Goal: Register for event/course

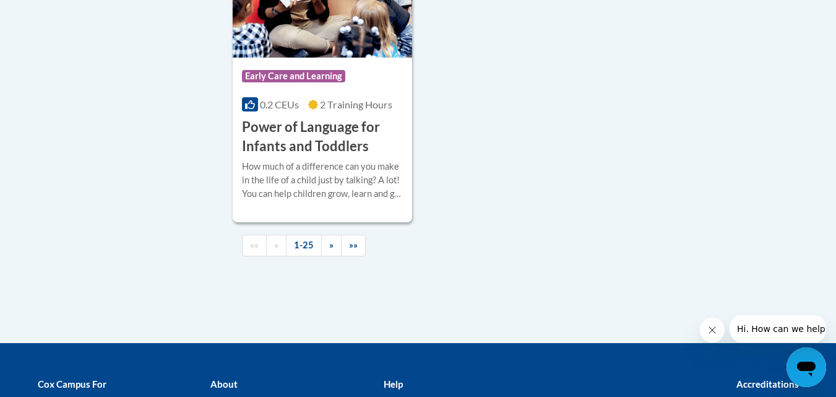
scroll to position [3030, 0]
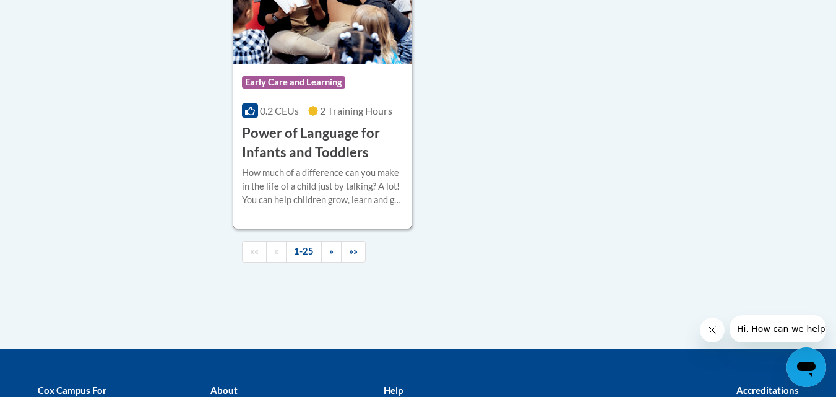
click at [333, 144] on h3 "Power of Language for Infants and Toddlers" at bounding box center [323, 143] width 162 height 38
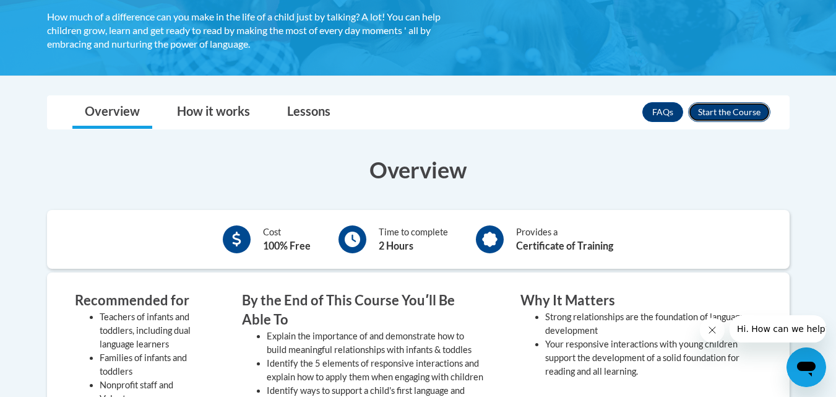
click at [717, 108] on button "Enroll" at bounding box center [729, 112] width 82 height 20
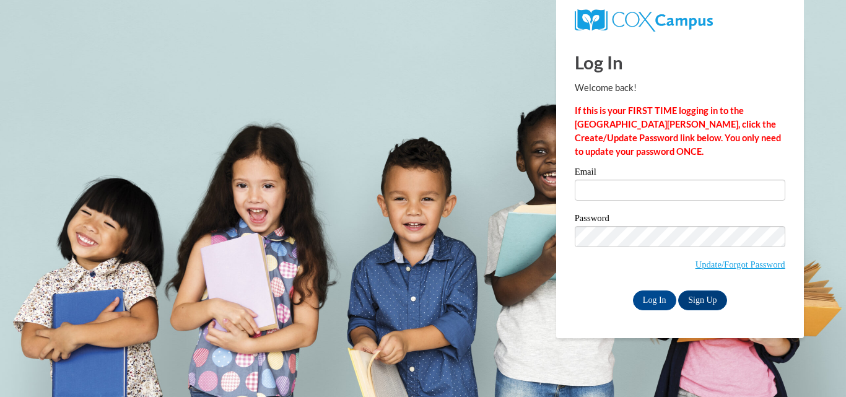
click at [645, 214] on label "Password" at bounding box center [679, 220] width 210 height 12
click at [644, 194] on input "Email" at bounding box center [679, 190] width 210 height 21
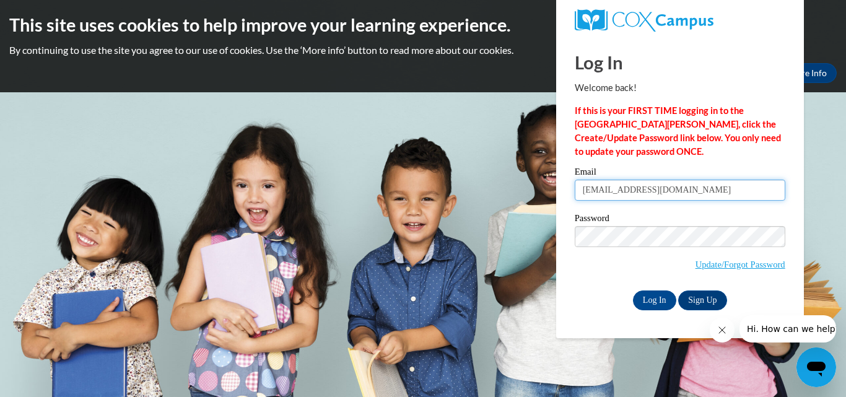
type input "[EMAIL_ADDRESS][DOMAIN_NAME]"
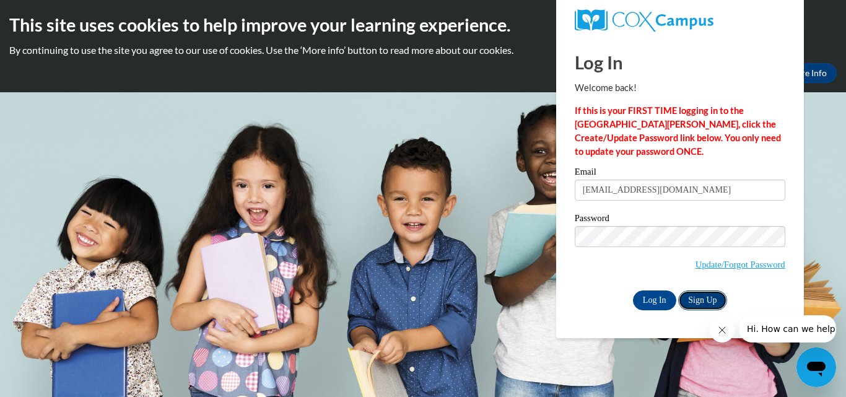
click at [694, 293] on link "Sign Up" at bounding box center [702, 300] width 48 height 20
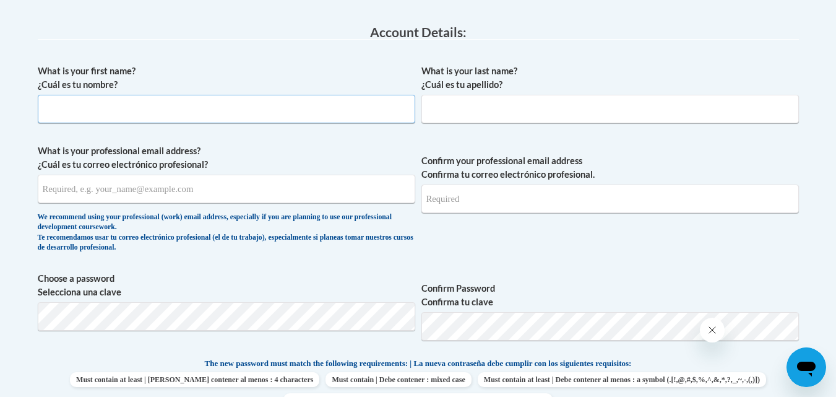
click at [183, 119] on input "What is your first name? ¿Cuál es tu nombre?" at bounding box center [227, 109] width 378 height 28
type input "Taryn"
type input "Beardslee"
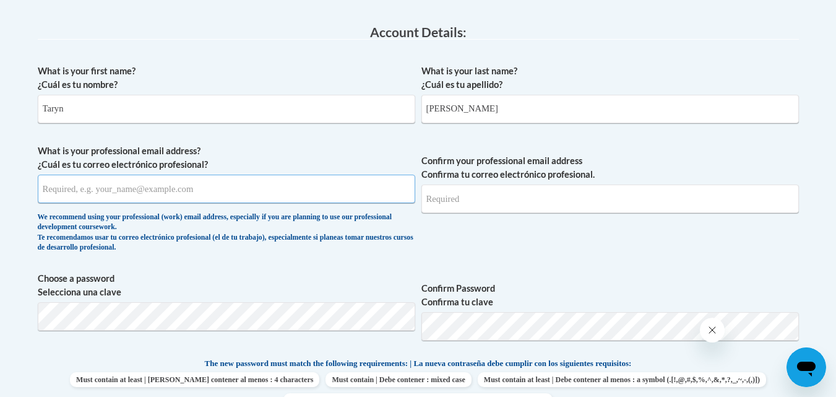
click at [217, 193] on input "What is your professional email address? ¿Cuál es tu correo electrónico profesi…" at bounding box center [227, 189] width 378 height 28
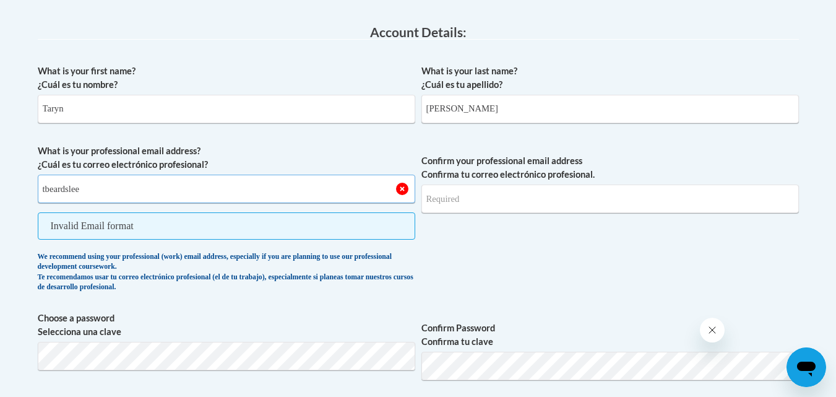
click at [217, 193] on input "tbeardslee" at bounding box center [227, 189] width 378 height 28
click at [120, 180] on input "tbeardslee" at bounding box center [227, 189] width 378 height 28
type input "tbeardslee03@gmail.com"
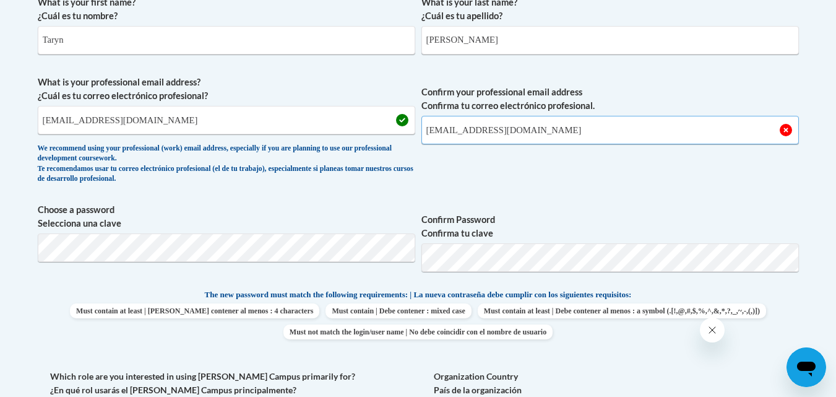
scroll to position [386, 0]
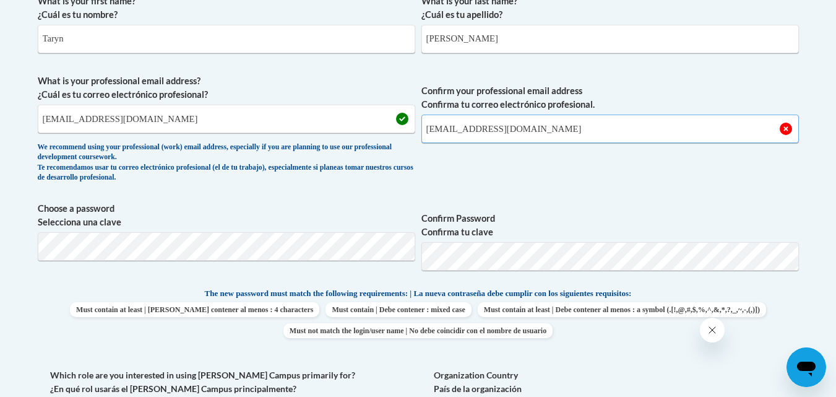
type input "tbeardslee03@gmail.com"
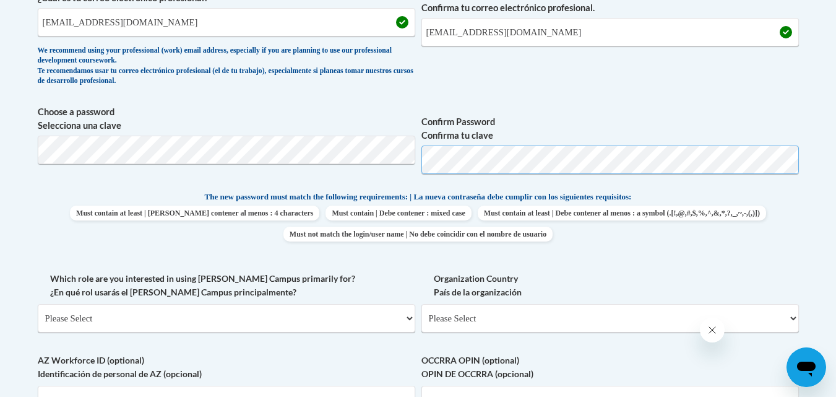
scroll to position [483, 0]
click at [636, 268] on div "What is your first name? ¿Cuál es tu nombre? Taryn What is your last name? ¿Cuá…" at bounding box center [418, 173] width 761 height 565
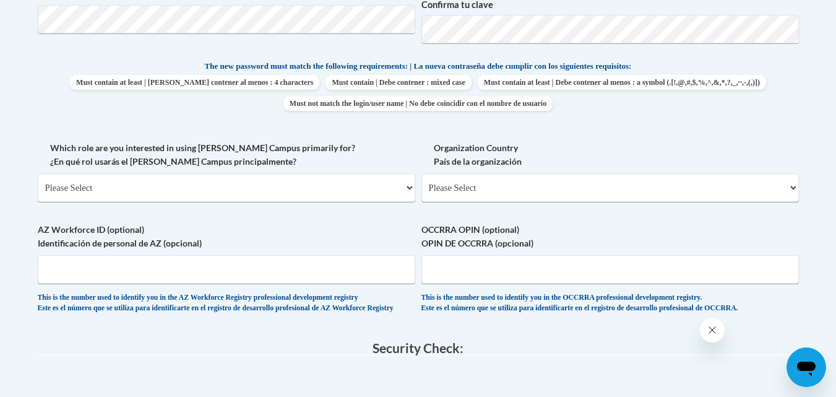
scroll to position [615, 0]
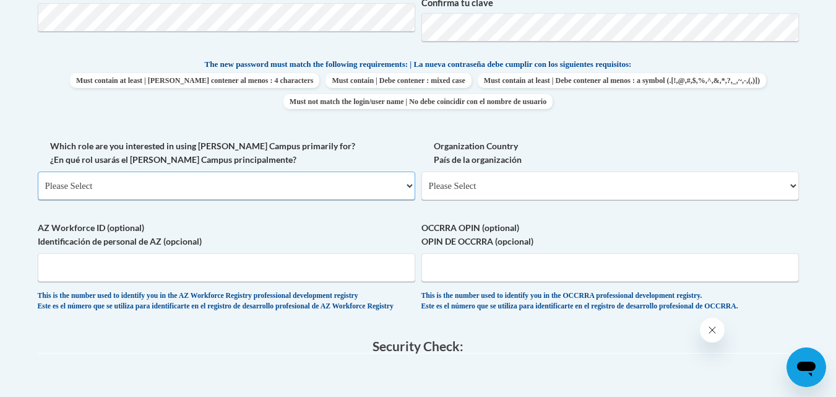
click at [274, 181] on select "Please Select College/University | Colegio/Universidad Community/Nonprofit Part…" at bounding box center [227, 185] width 378 height 28
click at [431, 102] on span "Must contain at least | Debe contener al menos : 4 characters Must contain | De…" at bounding box center [418, 91] width 761 height 36
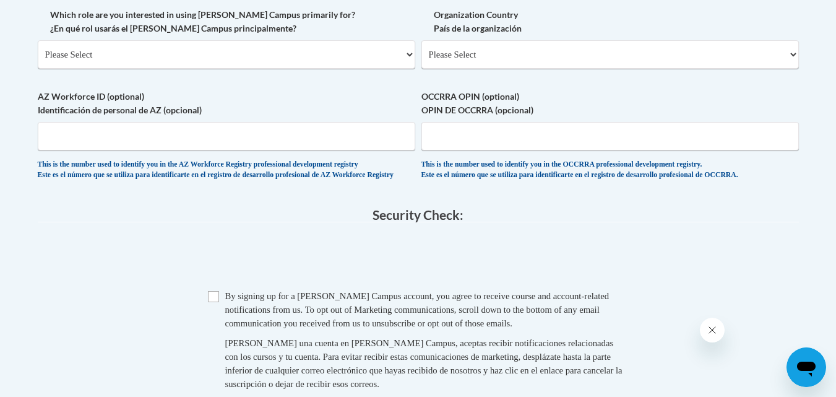
scroll to position [715, 0]
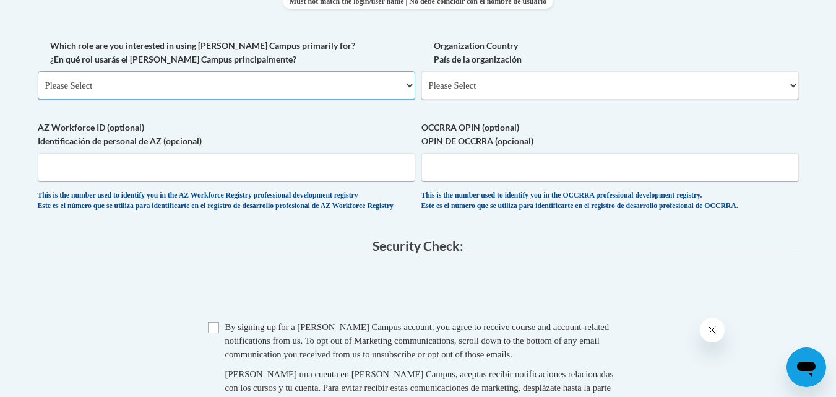
click at [284, 85] on select "Please Select College/University | Colegio/Universidad Community/Nonprofit Part…" at bounding box center [227, 85] width 378 height 28
select select "fbf2d438-af2f-41f8-98f1-81c410e29de3"
click at [38, 71] on select "Please Select College/University | Colegio/Universidad Community/Nonprofit Part…" at bounding box center [227, 85] width 378 height 28
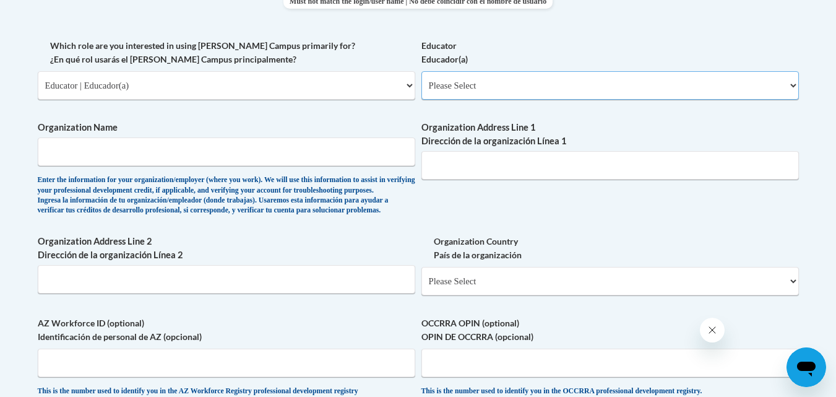
click at [493, 90] on select "Please Select Early Learning/Daycare Teacher/Family Home Care Provider | Maestr…" at bounding box center [611, 85] width 378 height 28
select select "5e2af403-4f2c-4e49-a02f-103e55d7b75b"
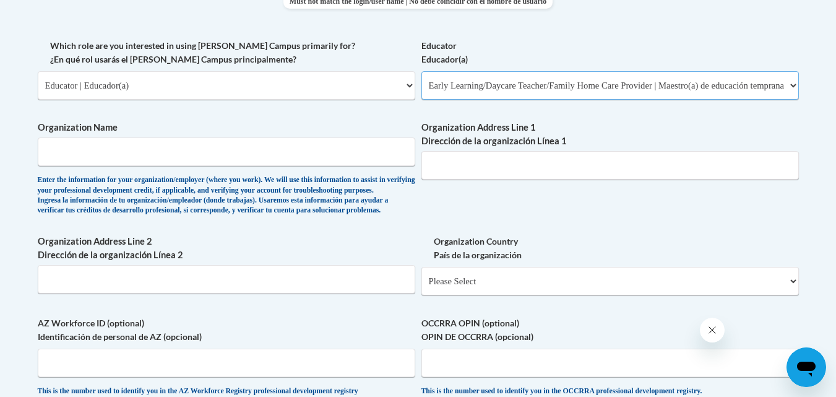
click at [422, 71] on select "Please Select Early Learning/Daycare Teacher/Family Home Care Provider | Maestr…" at bounding box center [611, 85] width 378 height 28
click at [188, 152] on input "Organization Name" at bounding box center [227, 151] width 378 height 28
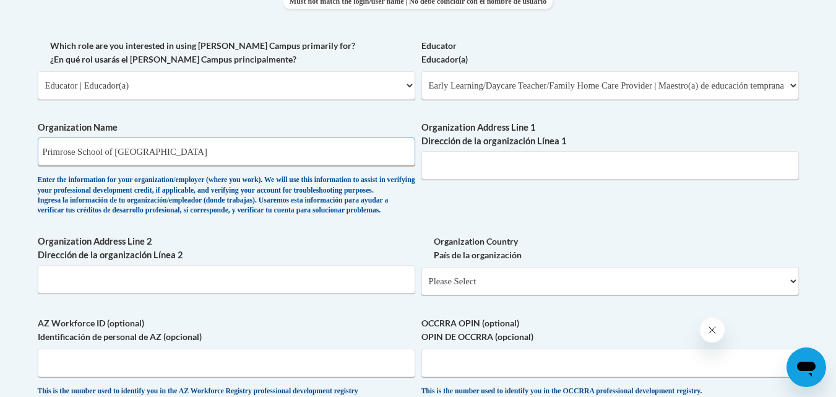
type input "Primrose School of Cool Springs"
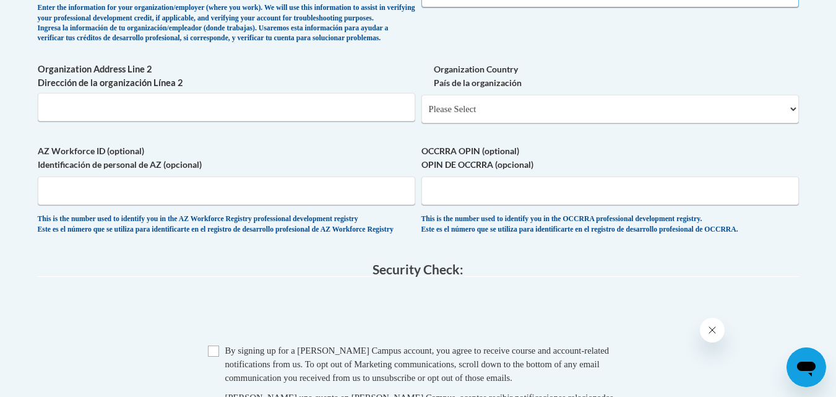
scroll to position [895, 0]
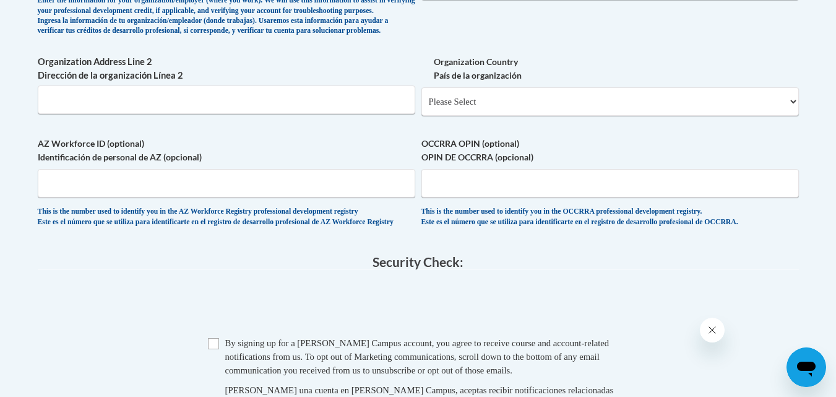
type input "1010 Windcross Ct"
click at [444, 82] on label "Organization Country País de la organización" at bounding box center [611, 68] width 378 height 27
click at [444, 101] on select "Please Select United States | Estados Unidos Outside of the United States | Fue…" at bounding box center [611, 101] width 378 height 28
click at [472, 116] on select "Please Select United States | Estados Unidos Outside of the United States | Fue…" at bounding box center [611, 101] width 378 height 28
select select "ad49bcad-a171-4b2e-b99c-48b446064914"
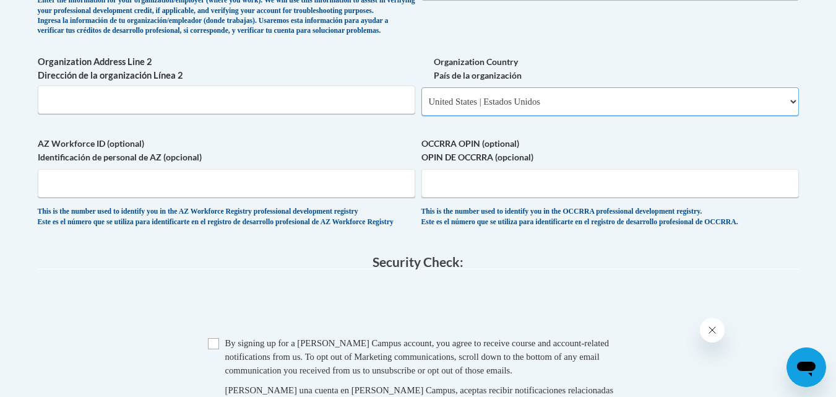
click at [422, 107] on select "Please Select United States | Estados Unidos Outside of the United States | Fue…" at bounding box center [611, 101] width 378 height 28
select select
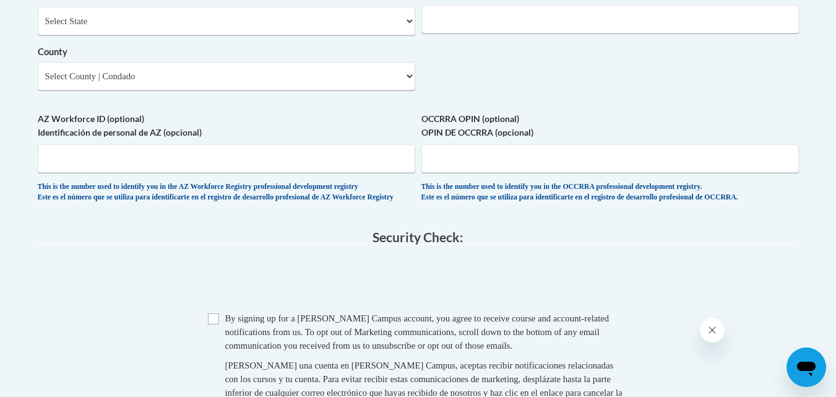
scroll to position [1052, 0]
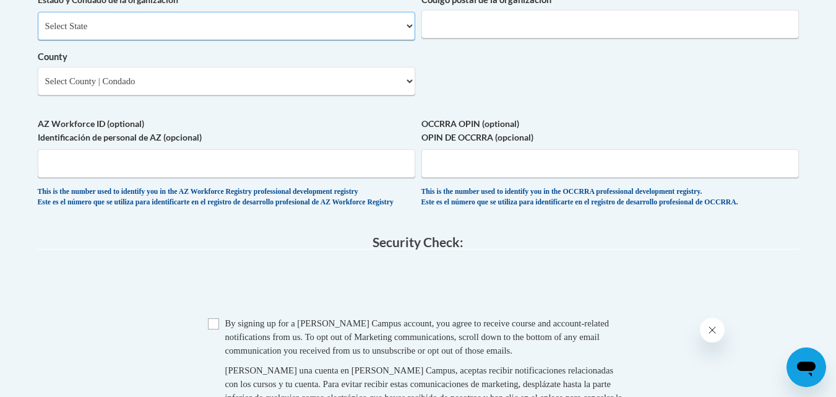
click at [165, 40] on select "Select State Alabama Alaska Arizona Arkansas California Colorado Connecticut De…" at bounding box center [227, 26] width 378 height 28
click at [145, 40] on select "Select State Alabama Alaska Arizona Arkansas California Colorado Connecticut De…" at bounding box center [227, 26] width 378 height 28
select select "Tennessee"
click at [38, 32] on select "Select State Alabama Alaska Arizona Arkansas California Colorado Connecticut De…" at bounding box center [227, 26] width 378 height 28
click at [189, 95] on select "County" at bounding box center [227, 81] width 378 height 28
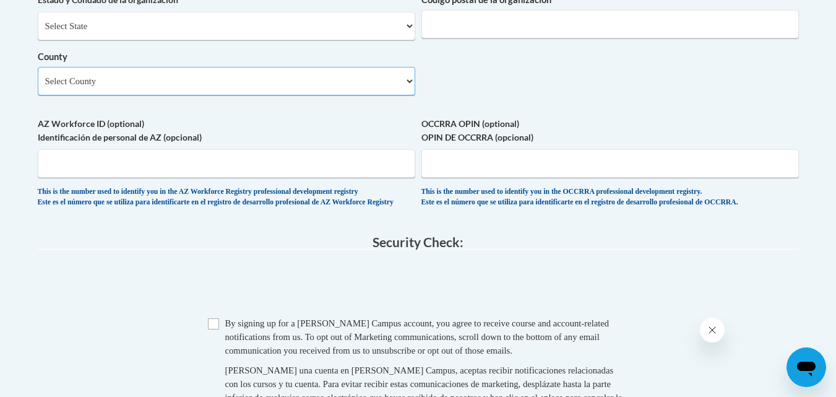
select select "Williamson"
click at [38, 87] on select "Select County Anderson Bedford Benton Bledsoe Blount Bradley Campbell Cannon Ca…" at bounding box center [227, 81] width 378 height 28
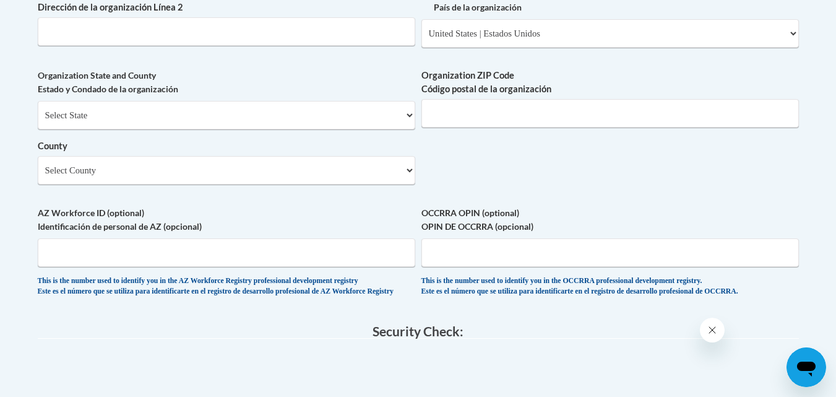
scroll to position [958, 0]
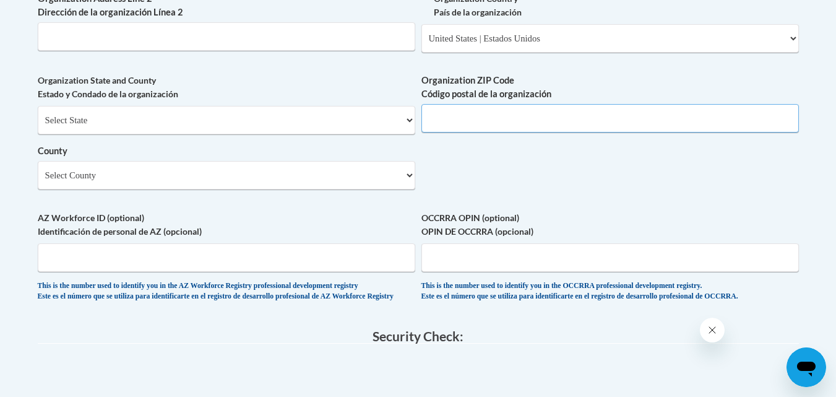
click at [477, 132] on input "Organization ZIP Code Código postal de la organización" at bounding box center [611, 118] width 378 height 28
type input "37067"
click at [351, 51] on input "Organization Address Line 2 Dirección de la organización Línea 2" at bounding box center [227, 36] width 378 height 28
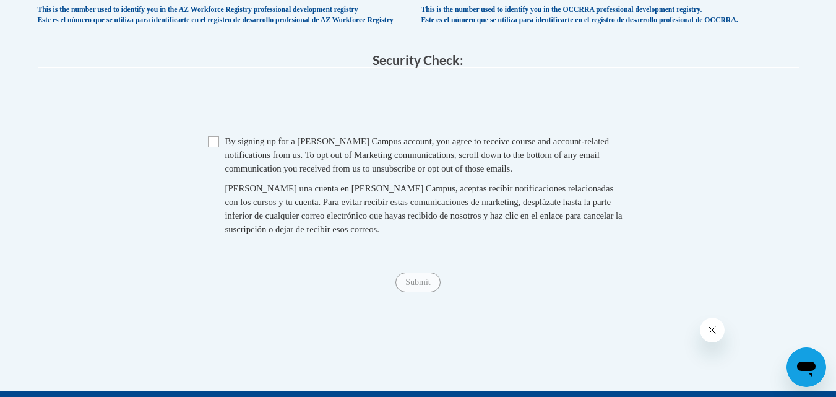
scroll to position [1262, 0]
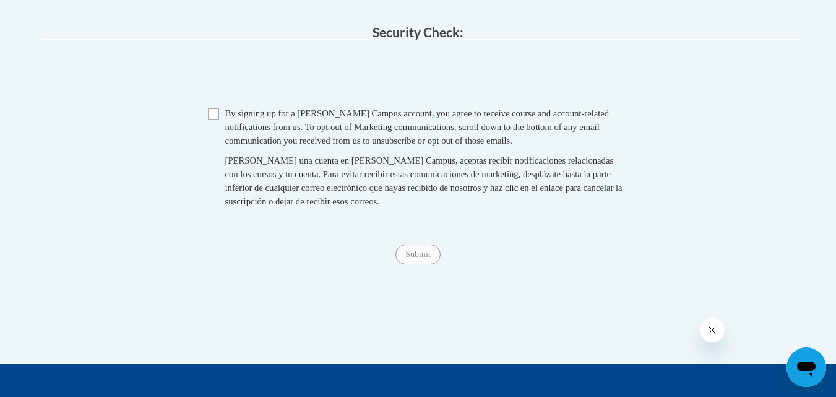
type input "Franklin"
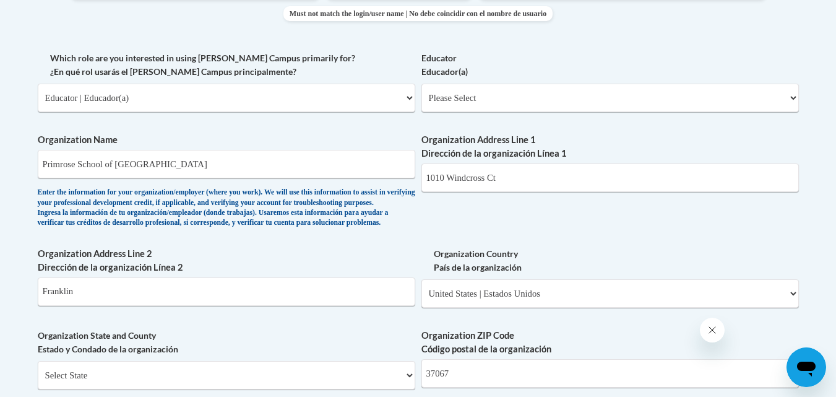
scroll to position [702, 0]
click at [493, 86] on select "Please Select Early Learning/Daycare Teacher/Family Home Care Provider | Maestr…" at bounding box center [611, 98] width 378 height 28
select select "5e2af403-4f2c-4e49-a02f-103e55d7b75b"
click at [422, 84] on select "Please Select Early Learning/Daycare Teacher/Family Home Care Provider | Maestr…" at bounding box center [611, 98] width 378 height 28
select select "null"
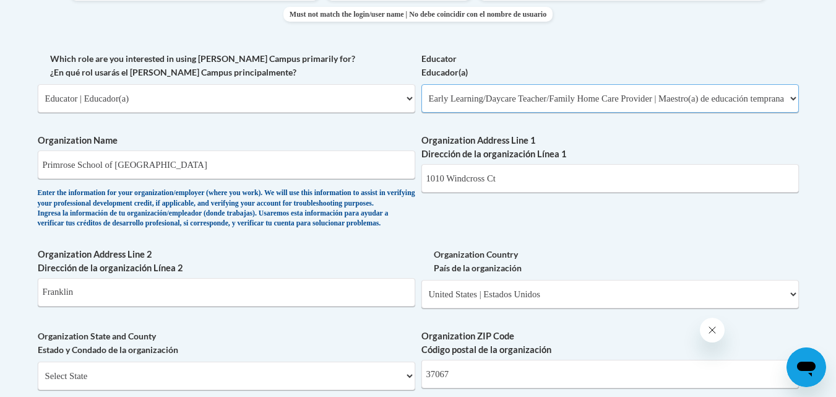
select select "null"
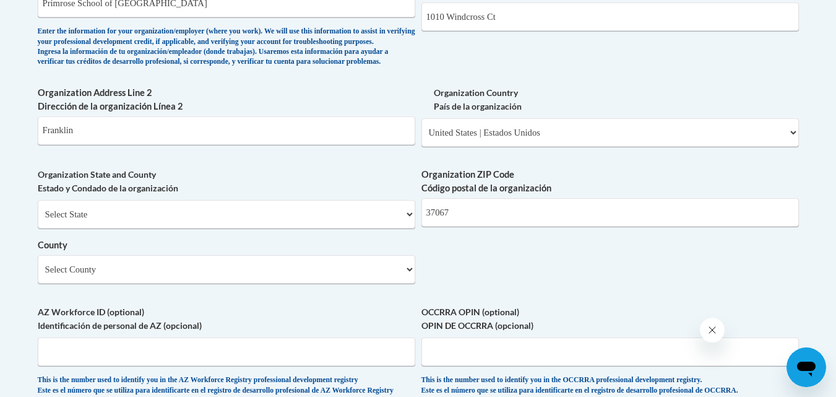
scroll to position [864, 0]
click at [315, 228] on select "Select State Alabama Alaska Arizona Arkansas California Colorado Connecticut De…" at bounding box center [227, 213] width 378 height 28
select select "Tennessee"
click at [38, 220] on select "Select State Alabama Alaska Arizona Arkansas California Colorado Connecticut De…" at bounding box center [227, 213] width 378 height 28
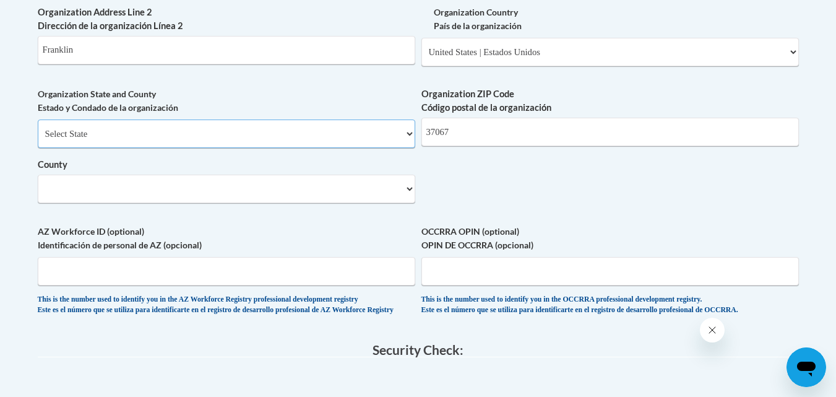
scroll to position [945, 0]
click at [380, 199] on select "County" at bounding box center [227, 188] width 378 height 28
click at [38, 194] on select "Select County Anderson Bedford Benton Bledsoe Blount Bradley Campbell Cannon Ca…" at bounding box center [227, 188] width 378 height 28
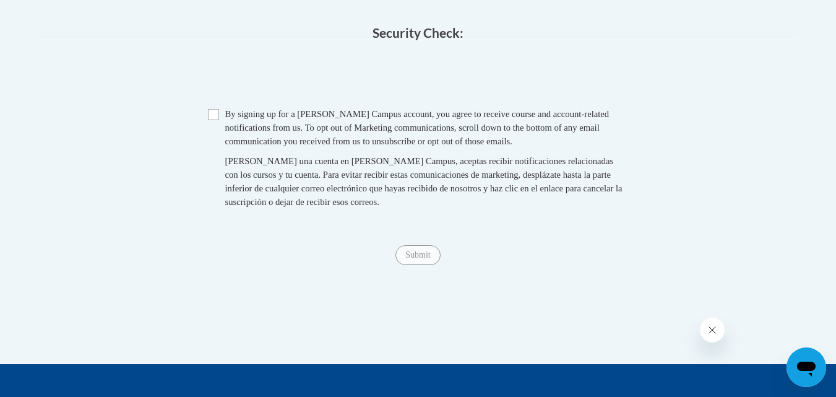
scroll to position [1262, 0]
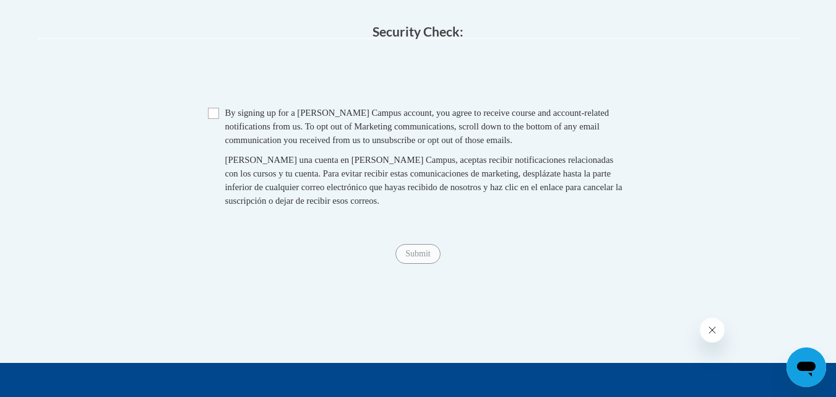
click at [213, 119] on input "Checkbox" at bounding box center [213, 113] width 11 height 11
checkbox input "true"
click at [440, 258] on span "Submit" at bounding box center [418, 253] width 45 height 10
click at [415, 264] on input "Submit" at bounding box center [418, 254] width 45 height 20
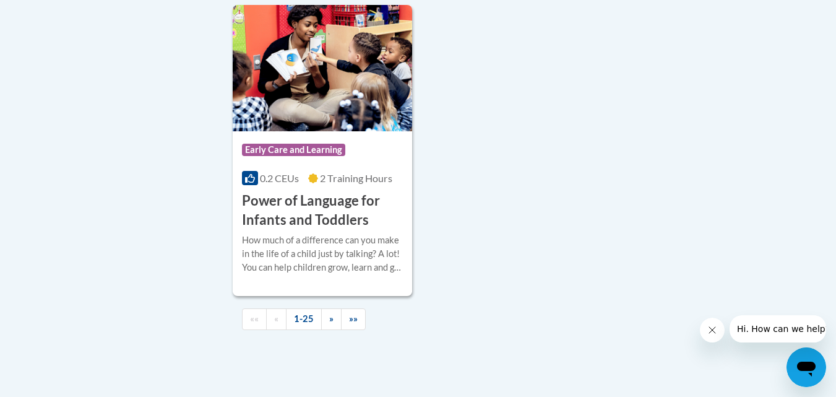
scroll to position [2938, 0]
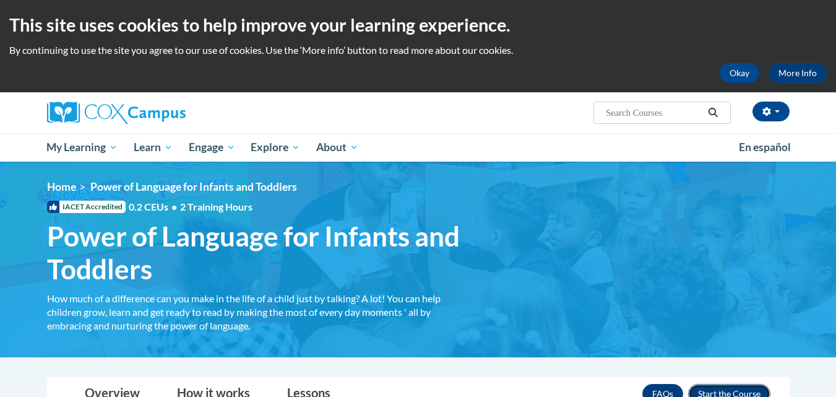
click at [712, 384] on button "Enroll" at bounding box center [729, 394] width 82 height 20
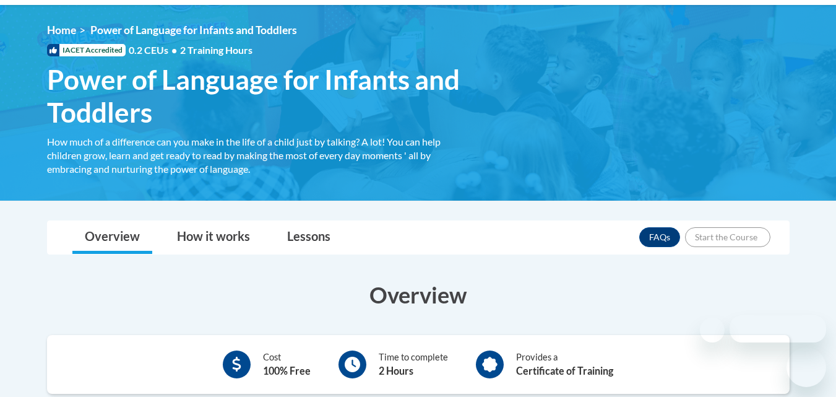
scroll to position [157, 0]
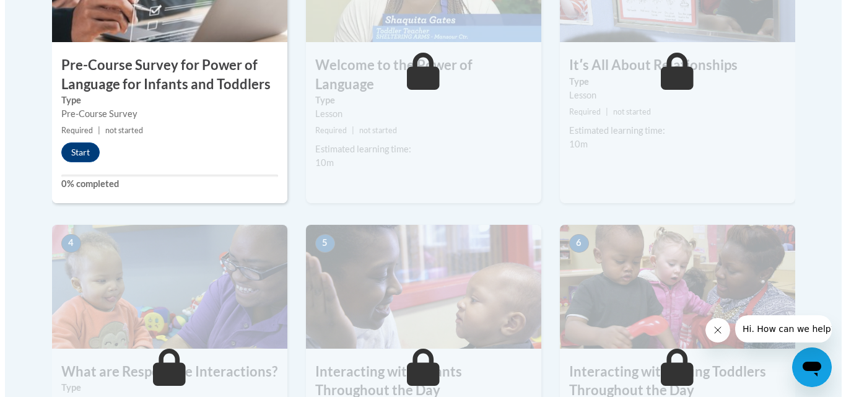
scroll to position [497, 0]
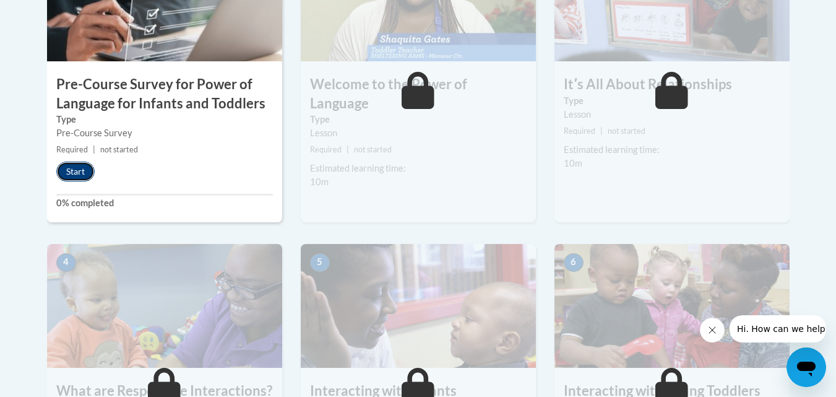
click at [74, 175] on button "Start" at bounding box center [75, 172] width 38 height 20
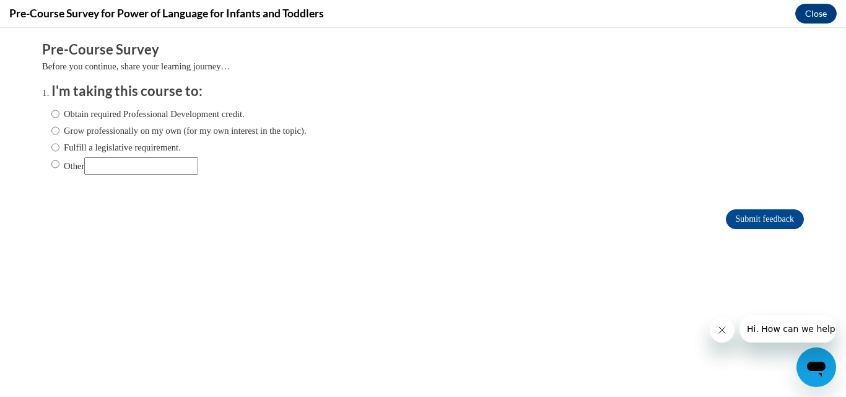
scroll to position [0, 0]
click at [59, 115] on label "Obtain required Professional Development credit." at bounding box center [147, 114] width 193 height 14
click at [59, 115] on input "Obtain required Professional Development credit." at bounding box center [55, 114] width 8 height 14
radio input "true"
click at [726, 328] on icon "Close message from company" at bounding box center [721, 330] width 10 height 10
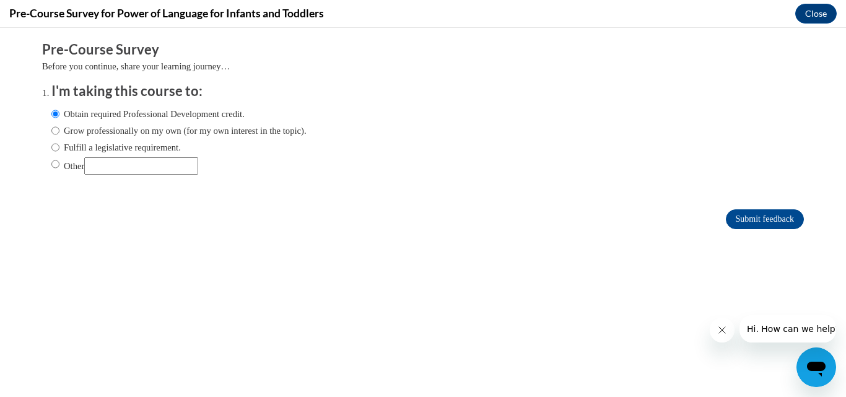
click at [731, 329] on button "Close message from company" at bounding box center [721, 330] width 25 height 25
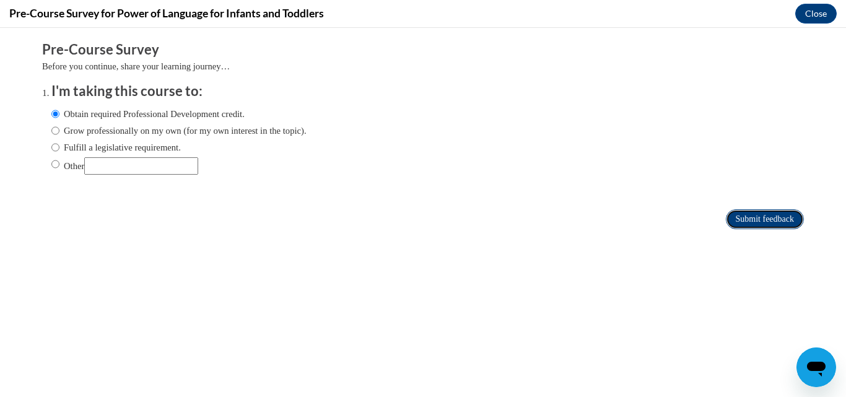
click at [735, 216] on input "Submit feedback" at bounding box center [765, 219] width 78 height 20
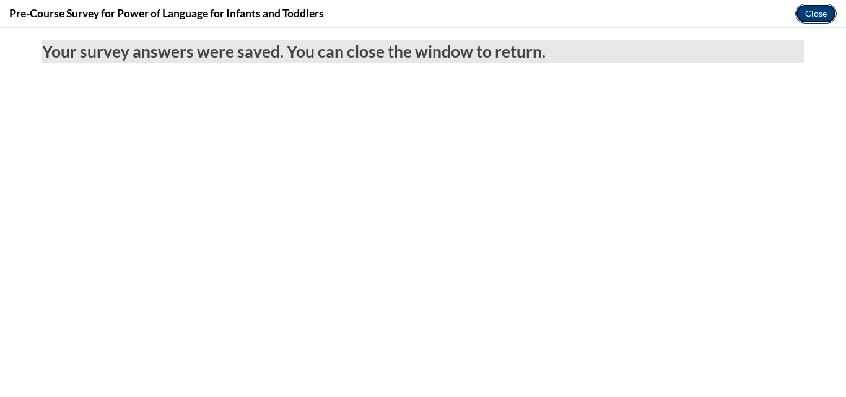
click at [802, 21] on button "Close" at bounding box center [815, 14] width 41 height 20
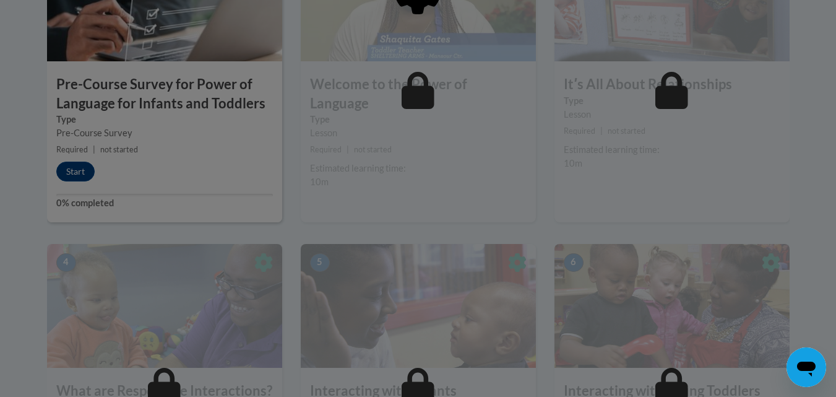
click at [76, 166] on div at bounding box center [418, 54] width 743 height 235
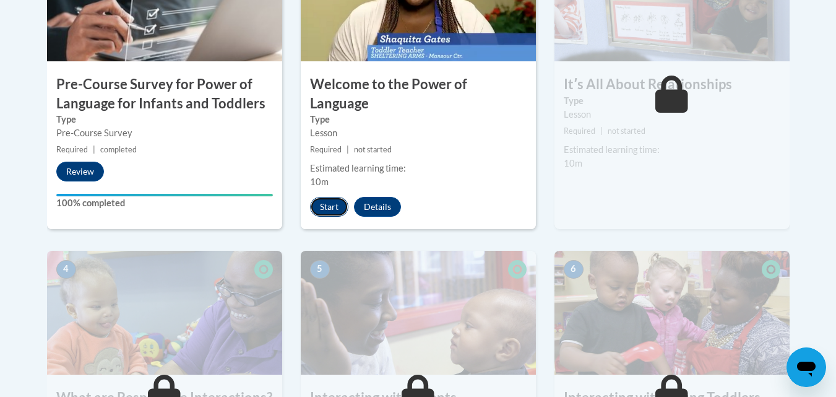
click at [332, 197] on button "Start" at bounding box center [329, 207] width 38 height 20
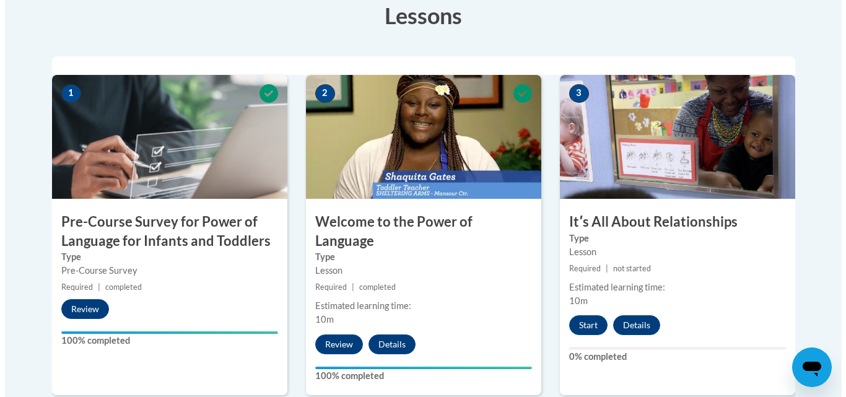
scroll to position [374, 0]
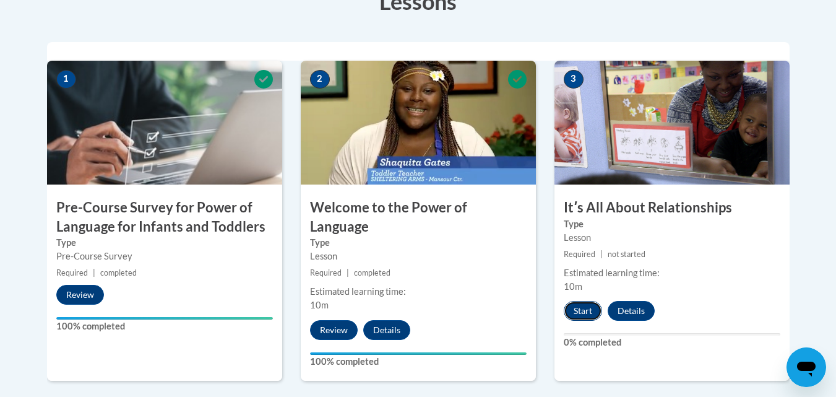
click at [580, 310] on button "Start" at bounding box center [583, 311] width 38 height 20
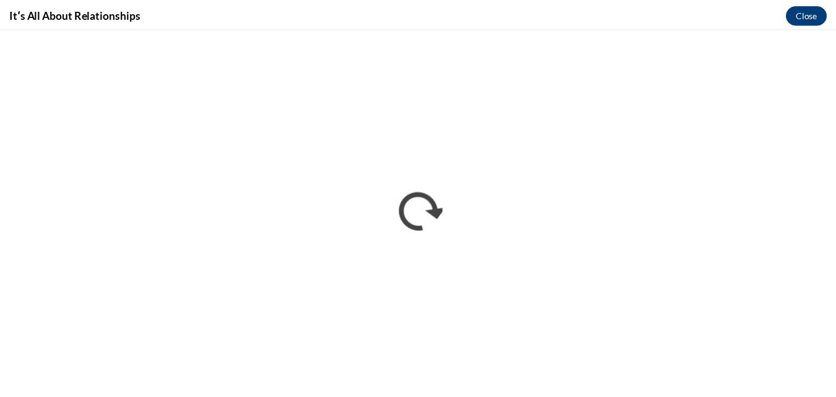
scroll to position [0, 0]
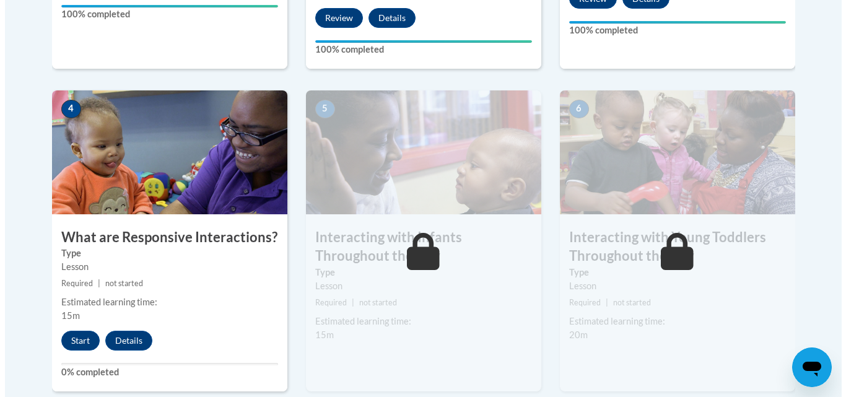
scroll to position [699, 0]
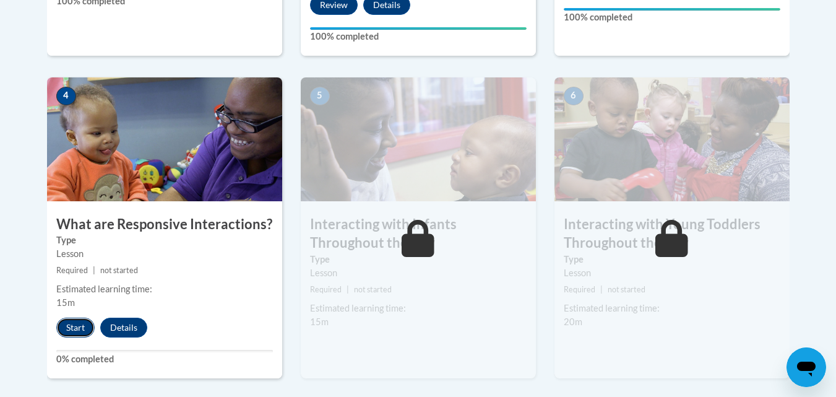
click at [71, 318] on button "Start" at bounding box center [75, 328] width 38 height 20
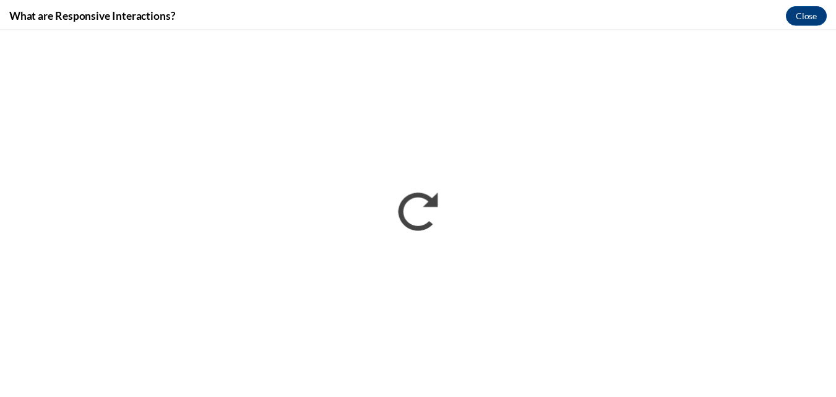
scroll to position [0, 0]
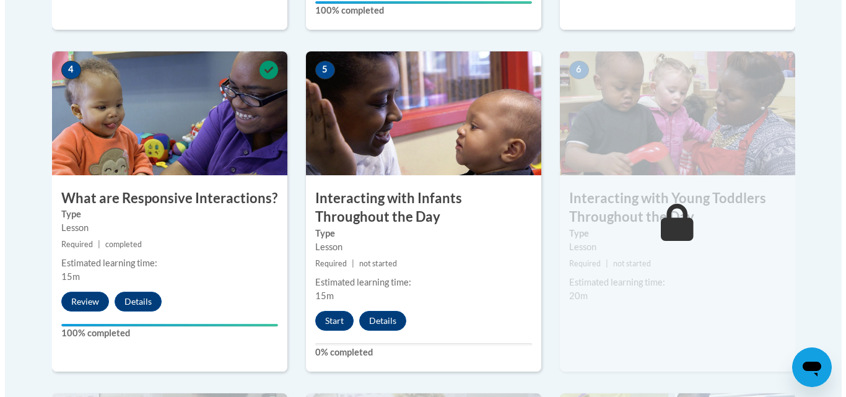
scroll to position [728, 0]
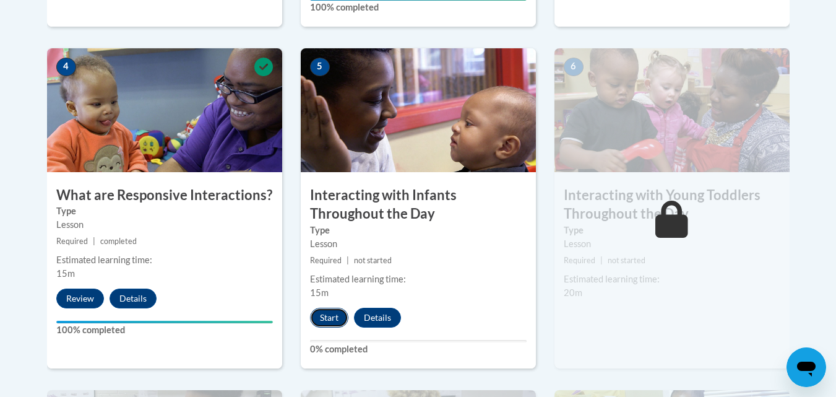
click at [323, 308] on button "Start" at bounding box center [329, 318] width 38 height 20
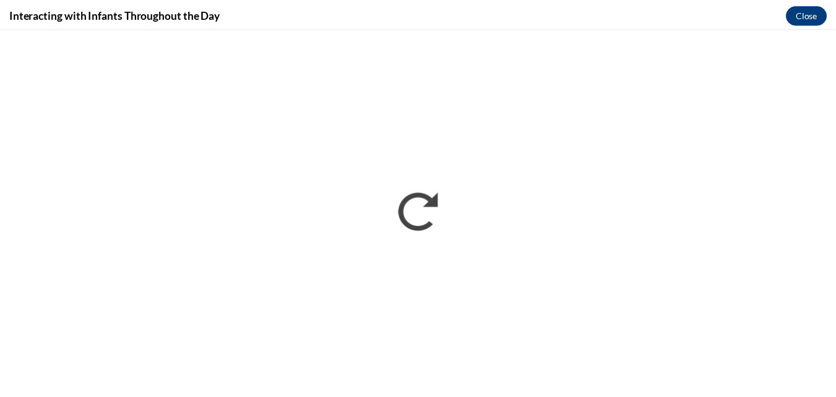
scroll to position [0, 0]
